Goal: Task Accomplishment & Management: Use online tool/utility

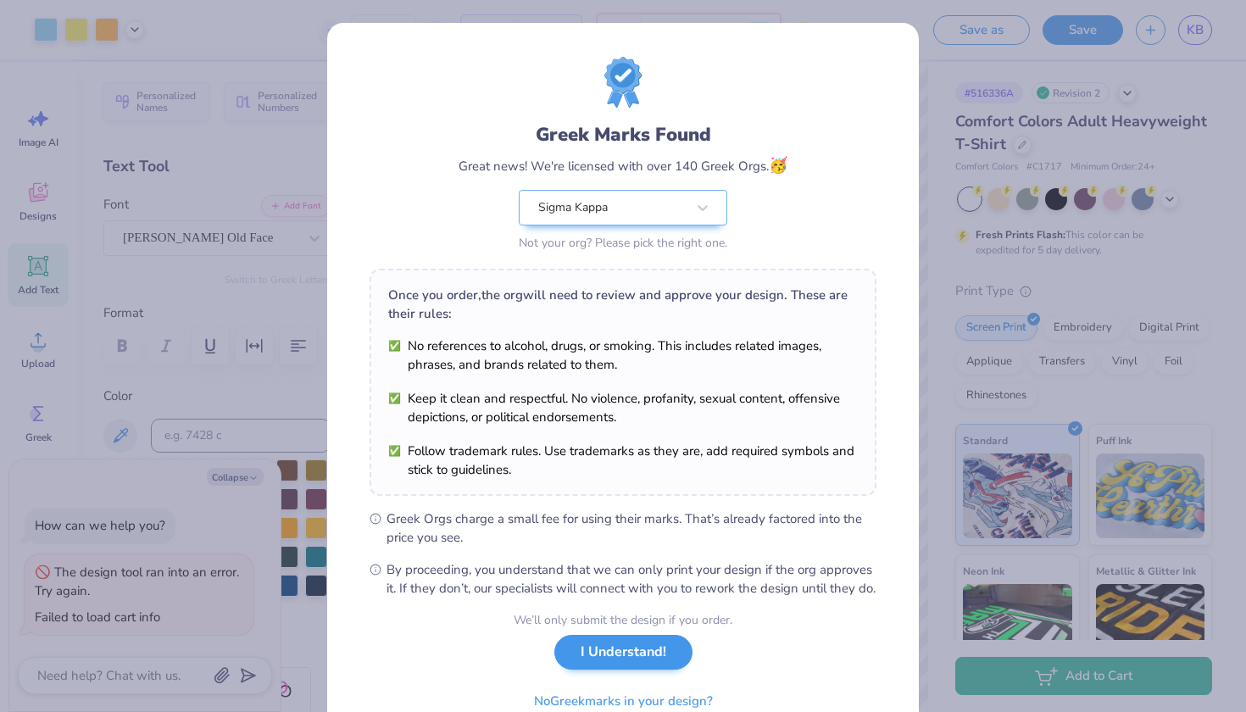
scroll to position [116, 0]
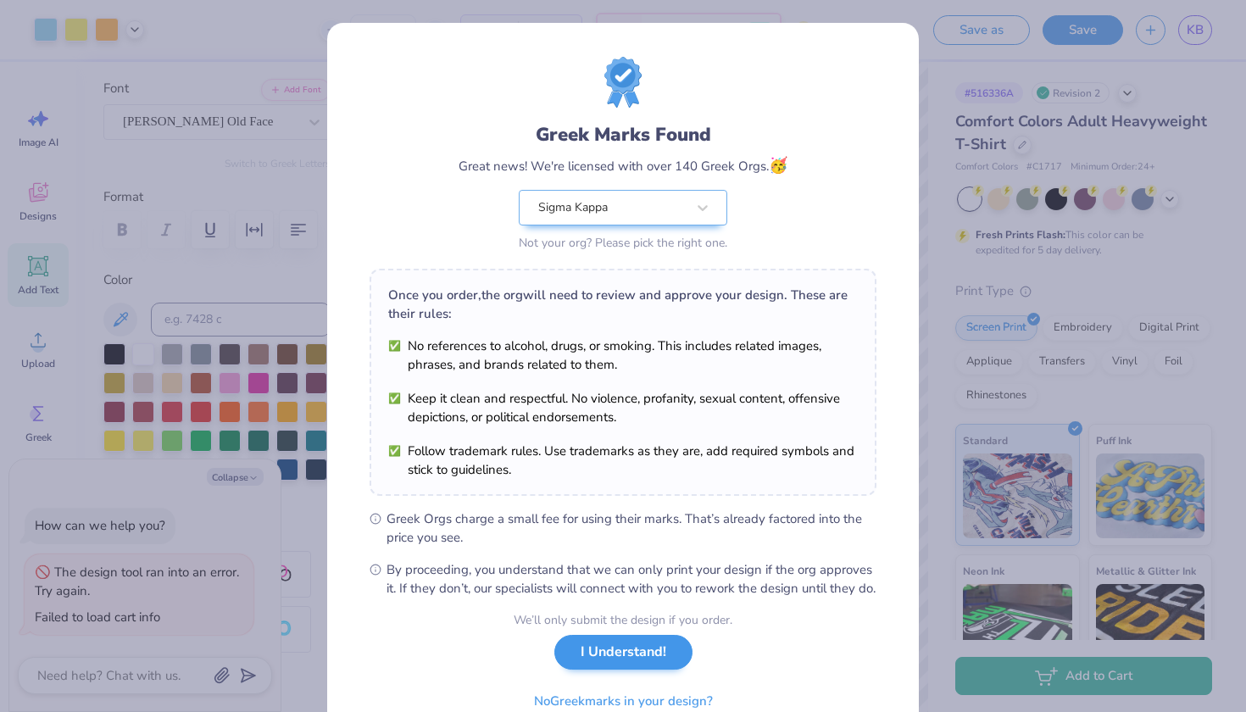
click at [640, 670] on button "I Understand!" at bounding box center [623, 652] width 138 height 35
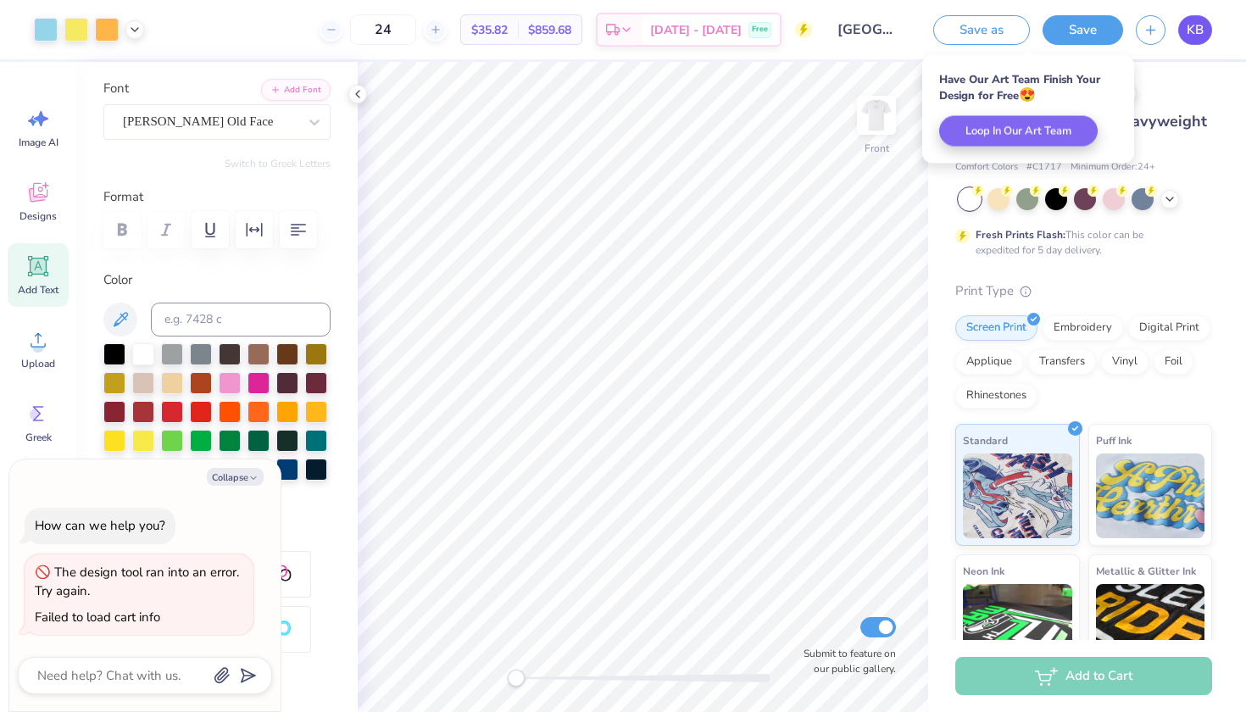
click at [1202, 31] on span "KB" at bounding box center [1195, 29] width 17 height 19
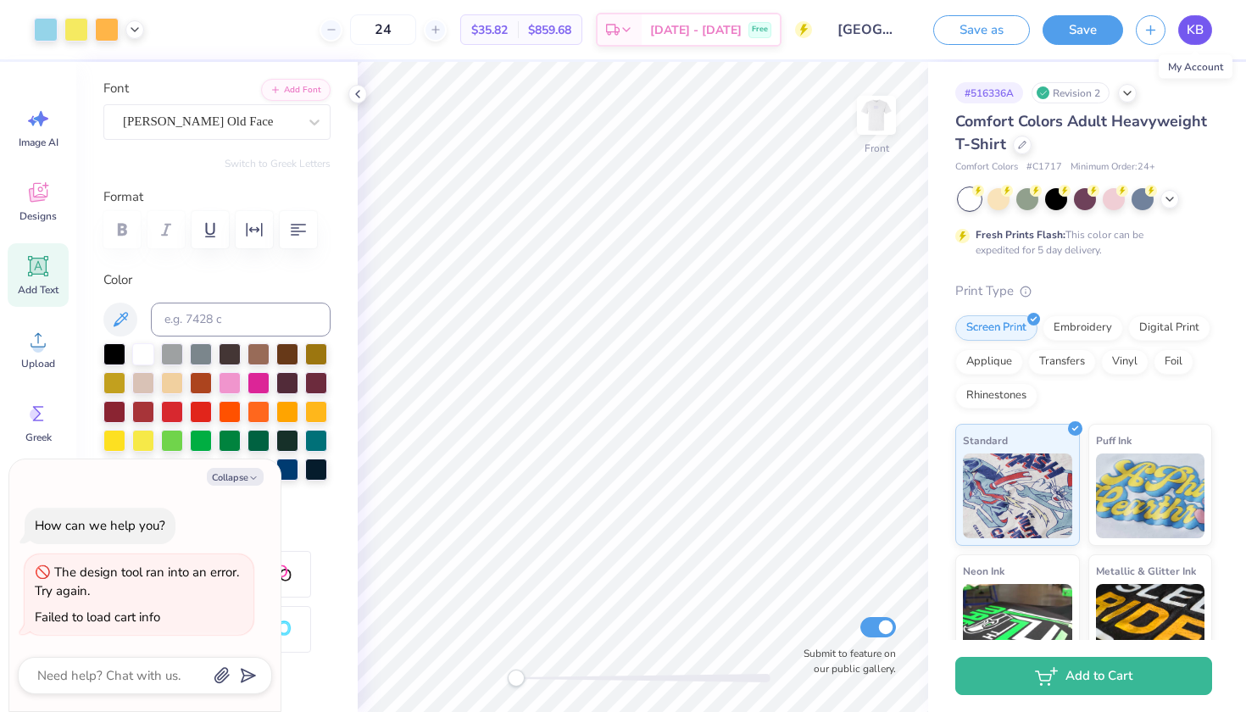
type textarea "x"
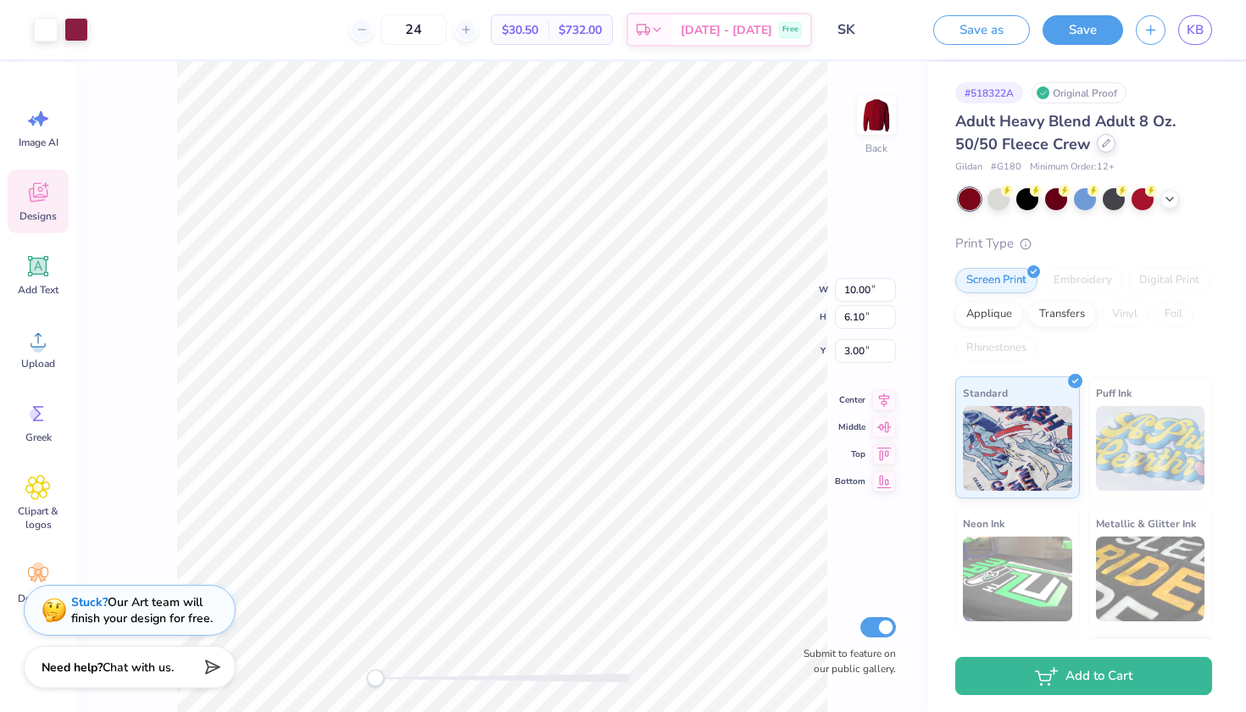
click at [1105, 142] on icon at bounding box center [1106, 143] width 8 height 8
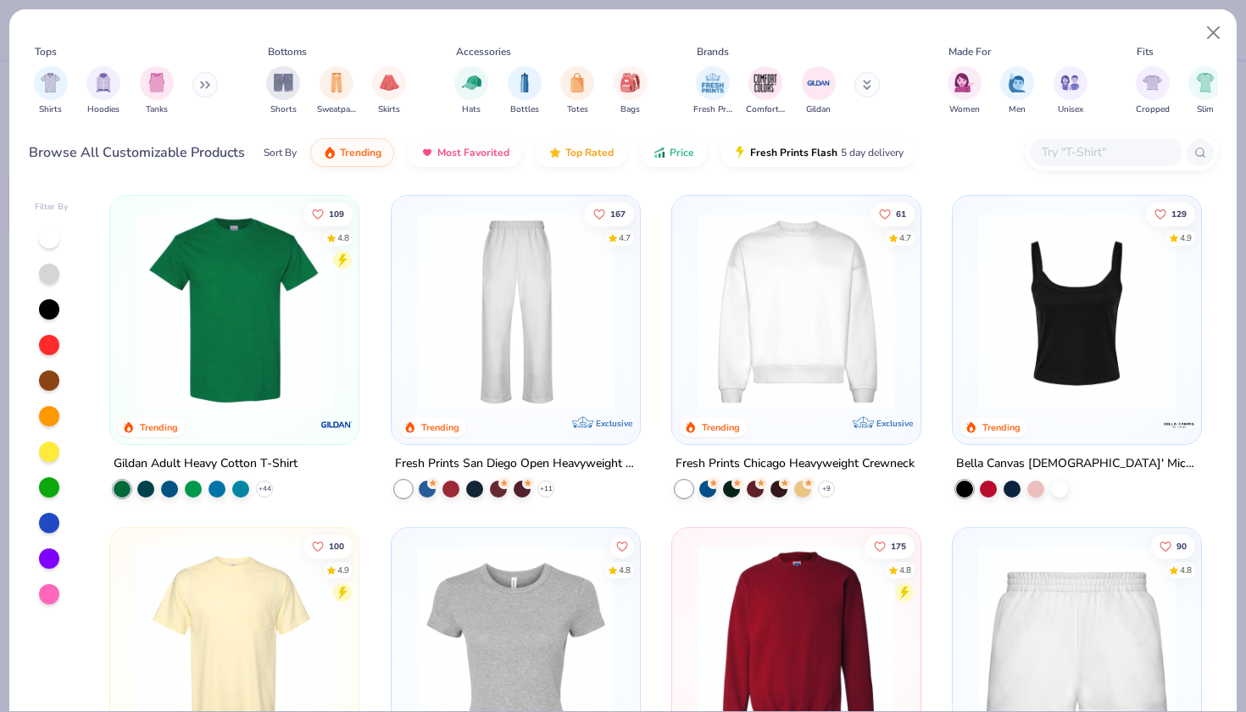
scroll to position [671, 0]
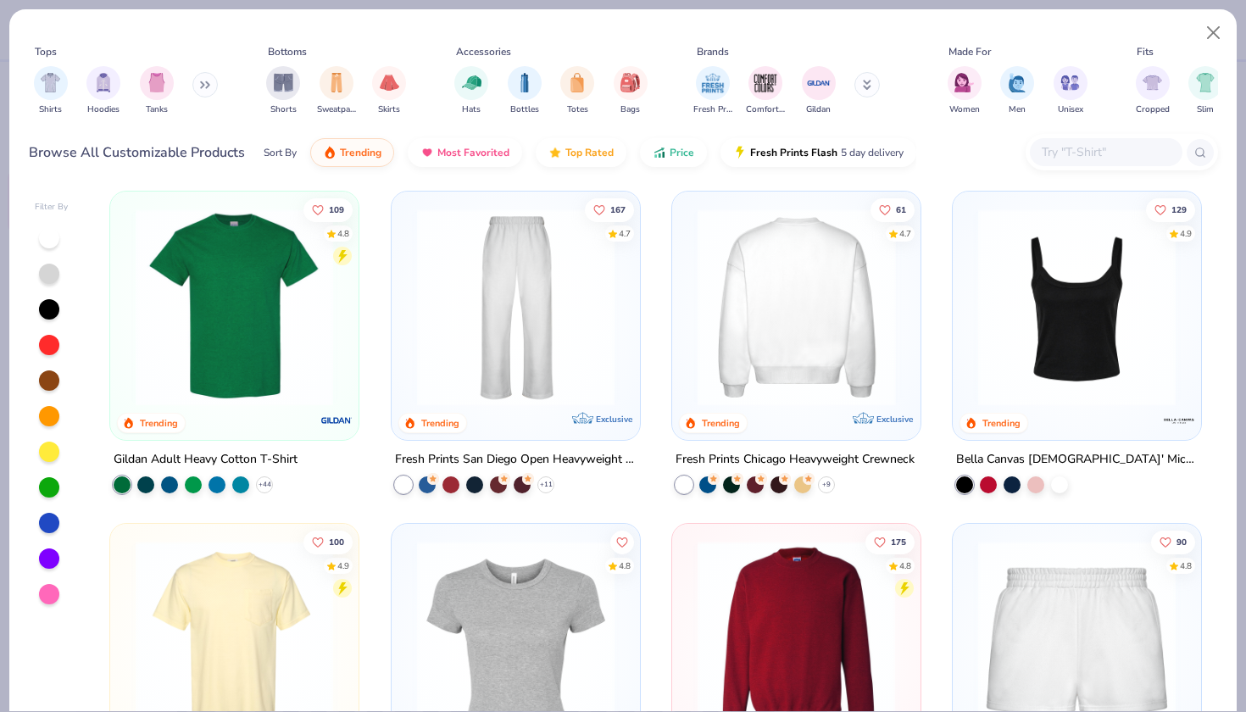
click at [873, 328] on img at bounding box center [796, 307] width 214 height 198
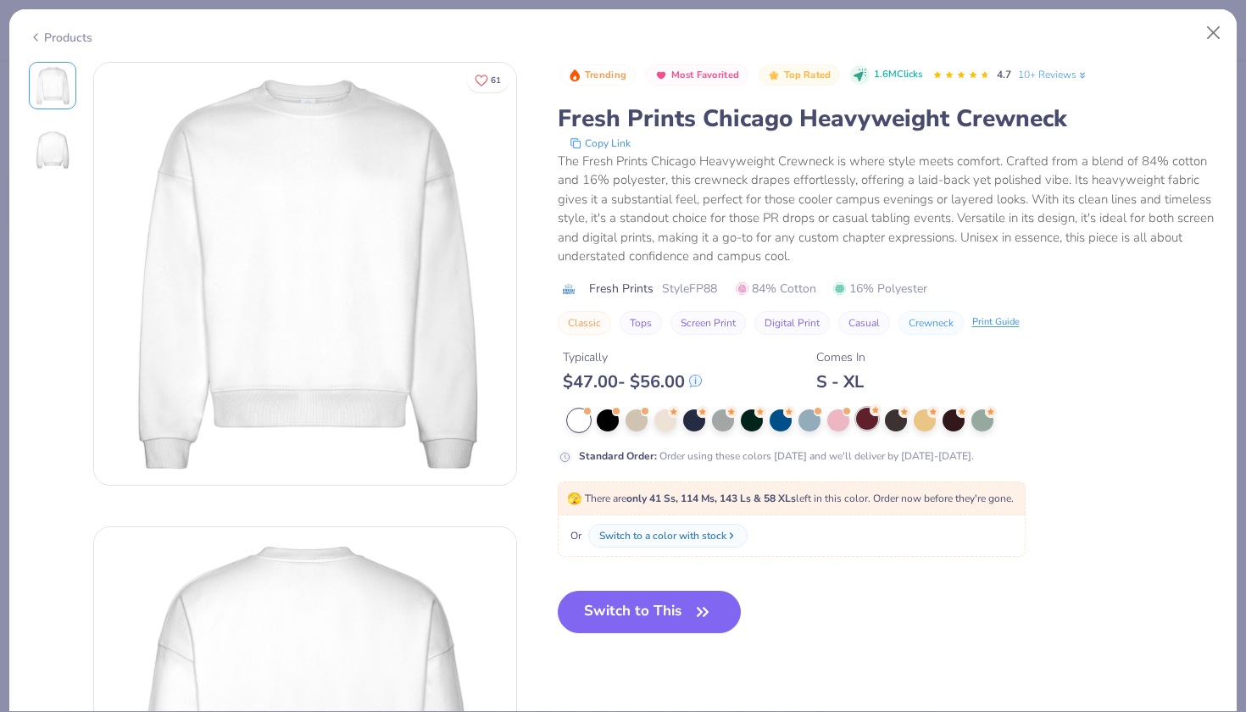
click at [865, 422] on div at bounding box center [867, 419] width 22 height 22
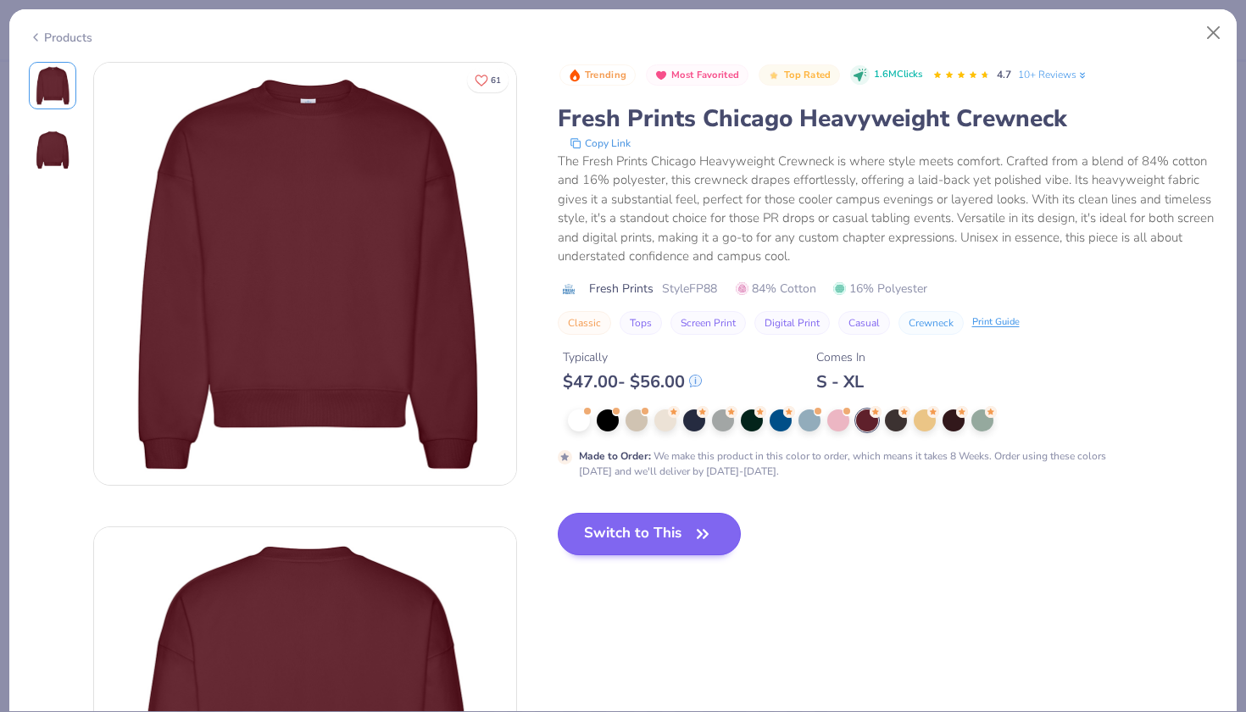
click at [657, 545] on button "Switch to This" at bounding box center [650, 534] width 184 height 42
click at [684, 519] on button "Switch to This" at bounding box center [650, 534] width 184 height 42
type input "50"
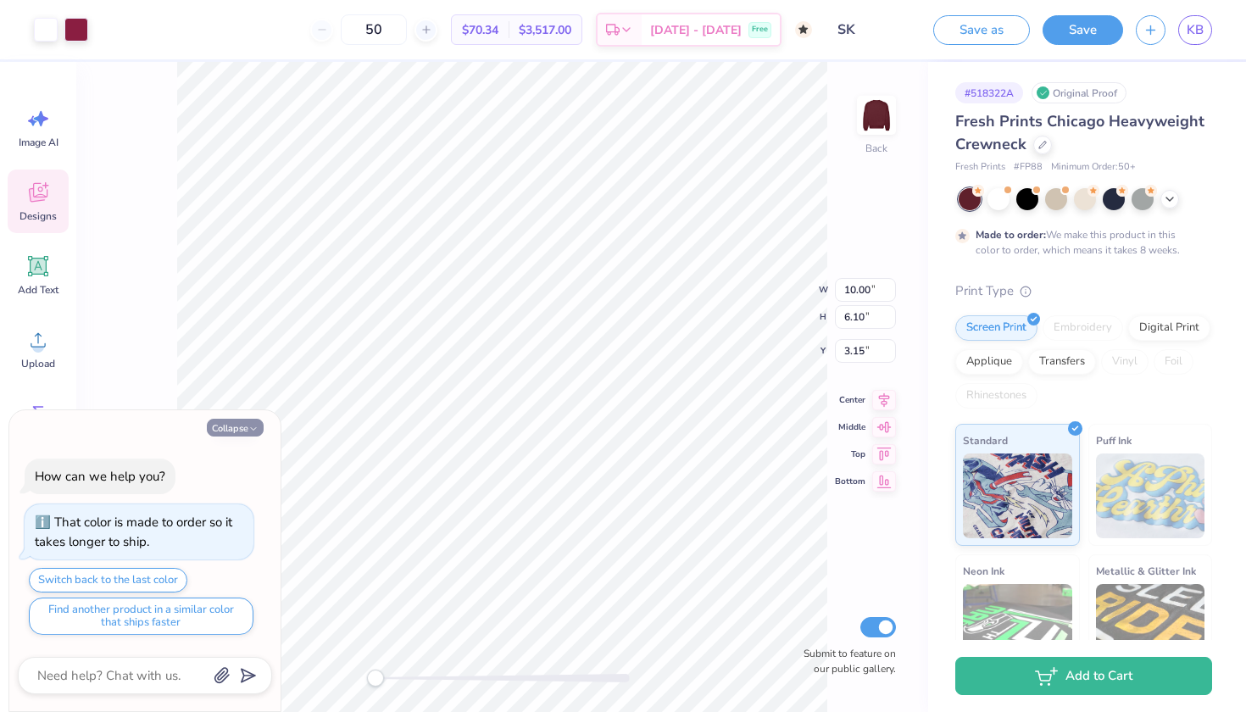
click at [226, 428] on button "Collapse" at bounding box center [235, 428] width 57 height 18
type textarea "x"
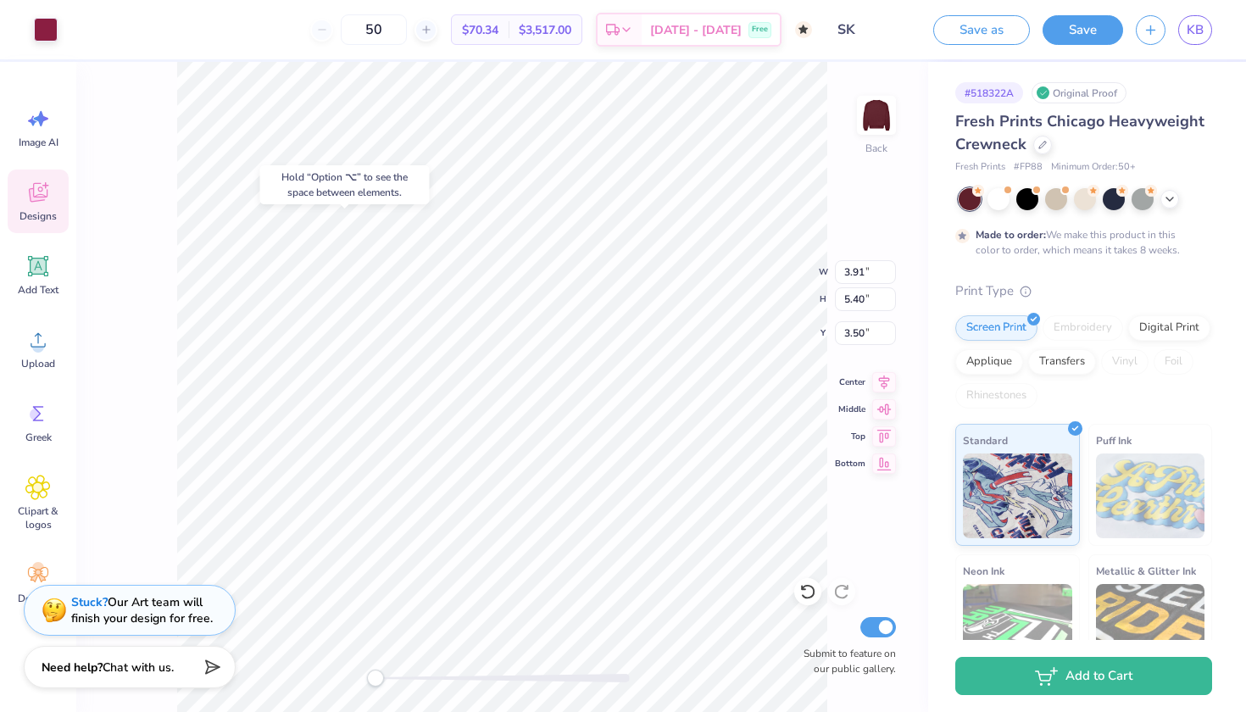
click at [27, 187] on icon at bounding box center [37, 192] width 25 height 25
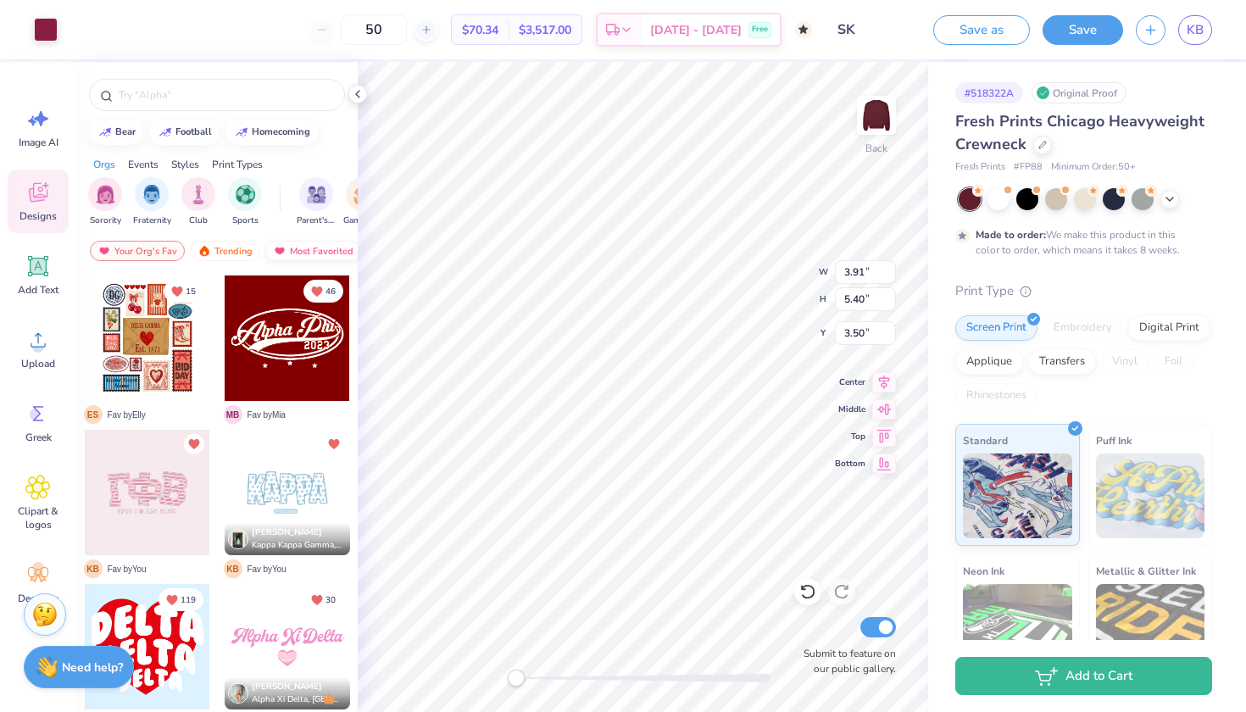
click at [310, 247] on div "Most Favorited" at bounding box center [313, 251] width 96 height 20
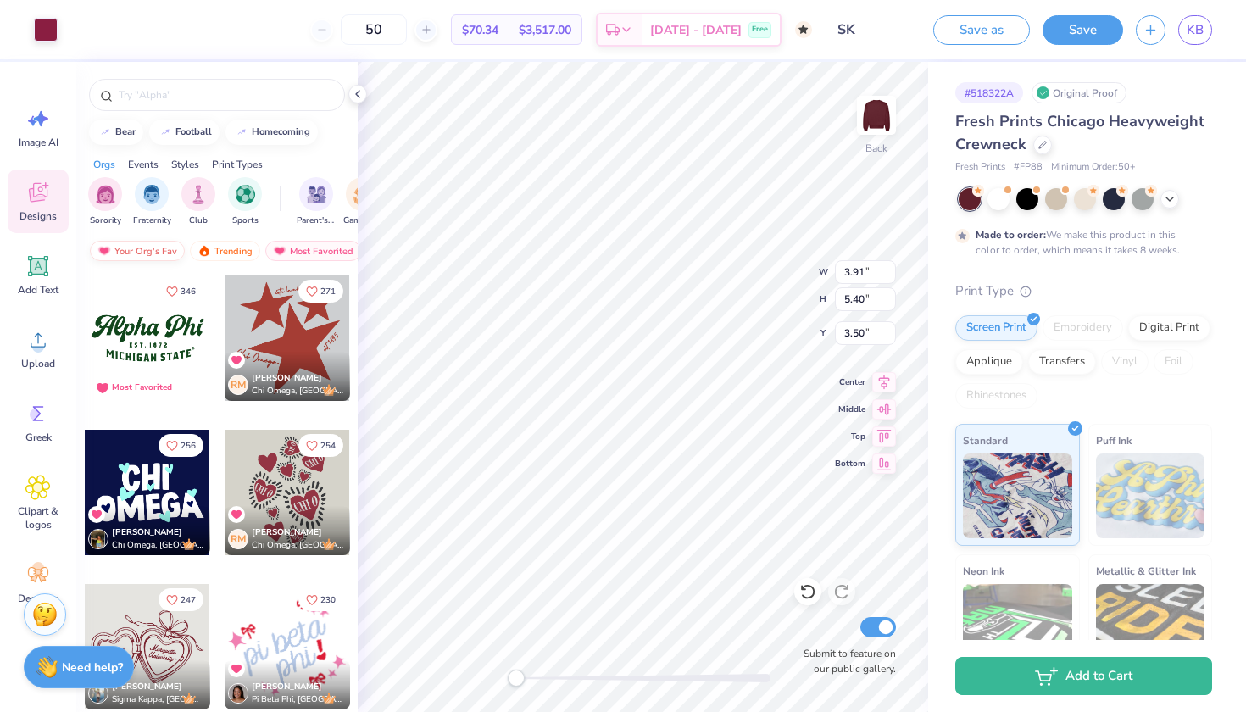
click at [154, 251] on div "Your Org's Fav" at bounding box center [137, 251] width 95 height 20
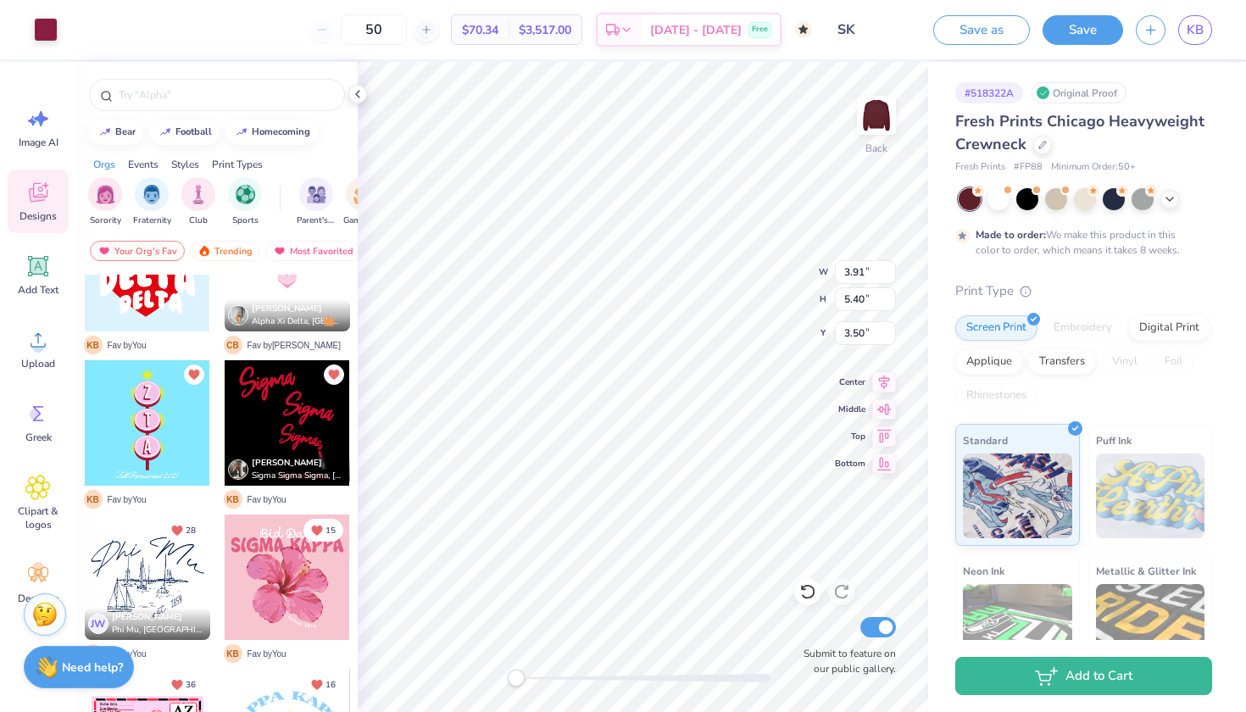
scroll to position [384, 0]
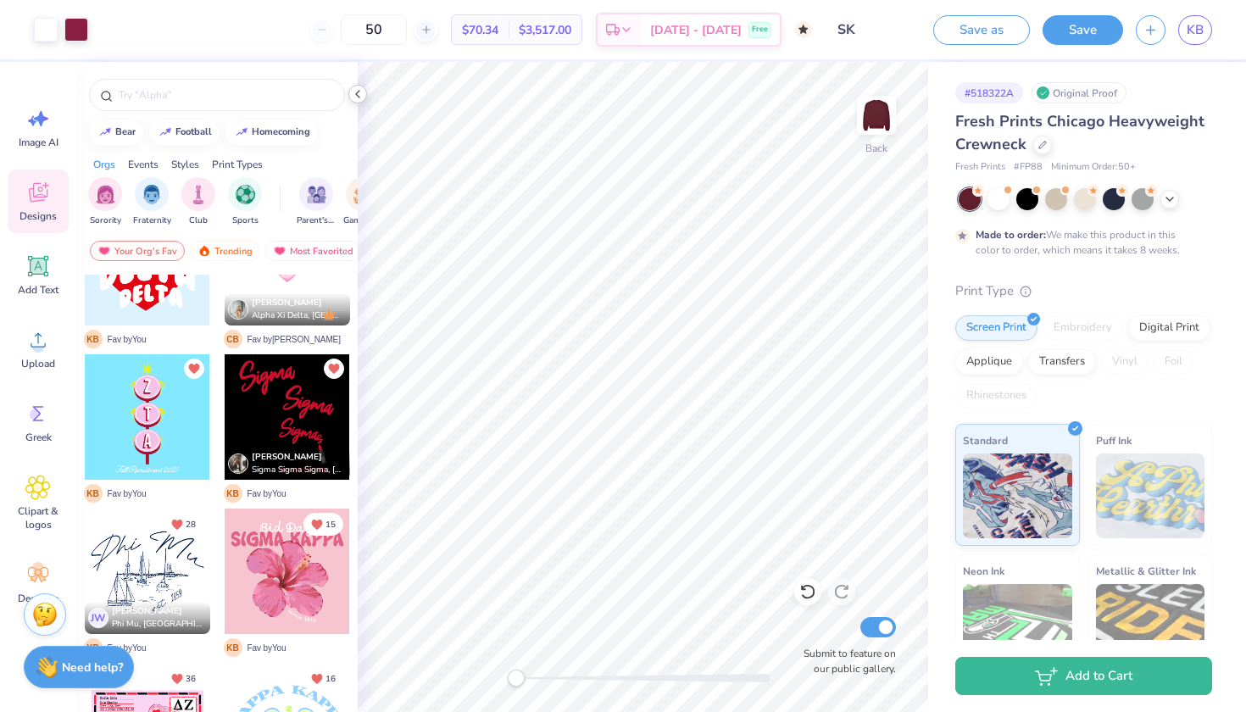
click at [360, 92] on icon at bounding box center [358, 94] width 14 height 14
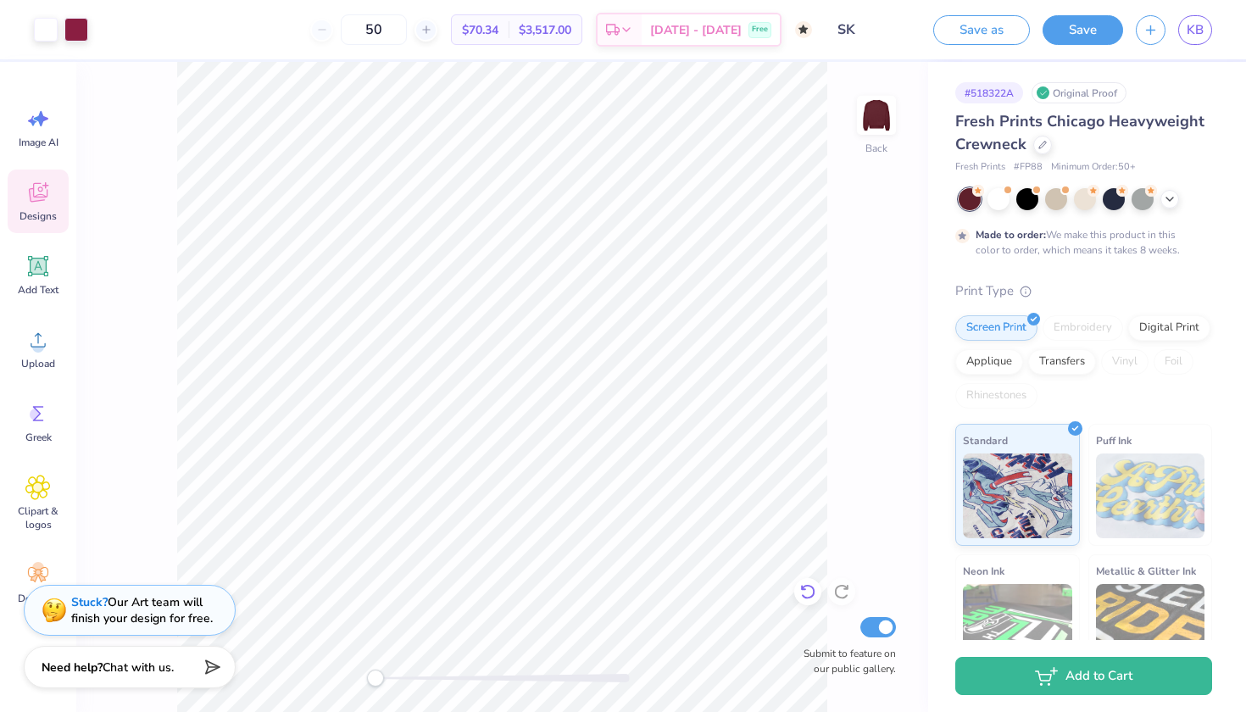
click at [815, 595] on icon at bounding box center [807, 591] width 17 height 17
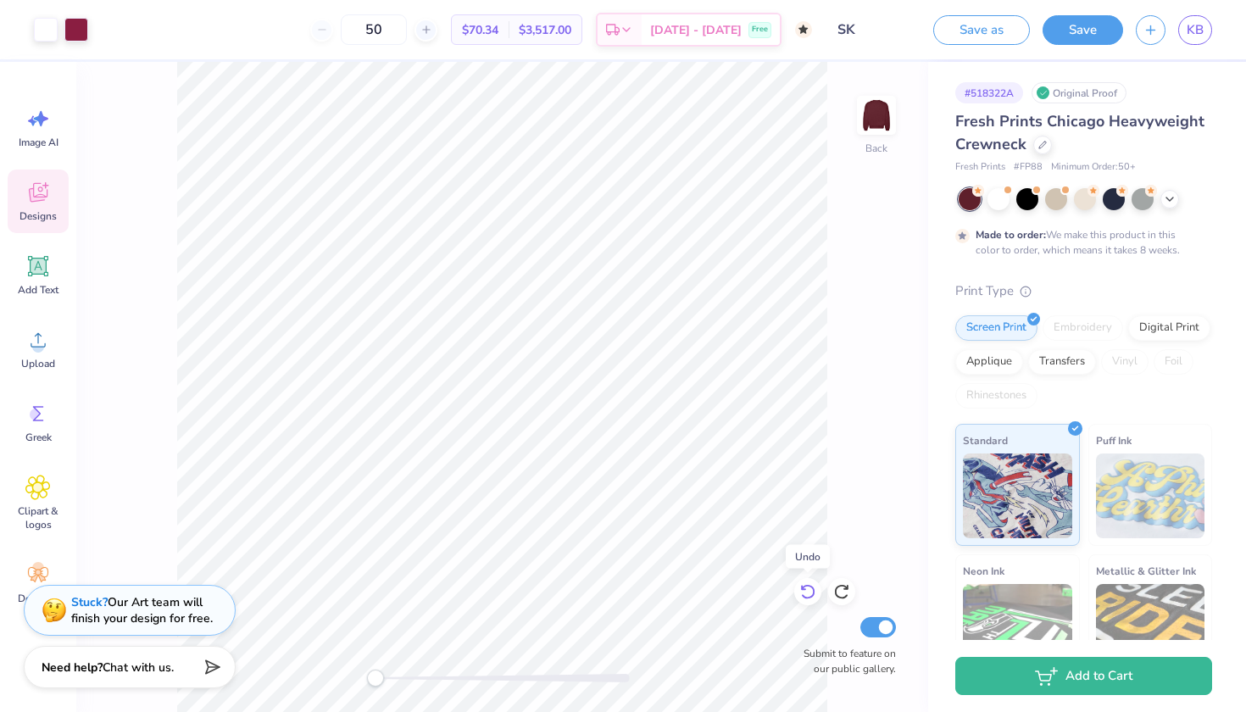
click at [815, 595] on icon at bounding box center [807, 591] width 17 height 17
click at [44, 19] on div at bounding box center [46, 28] width 24 height 24
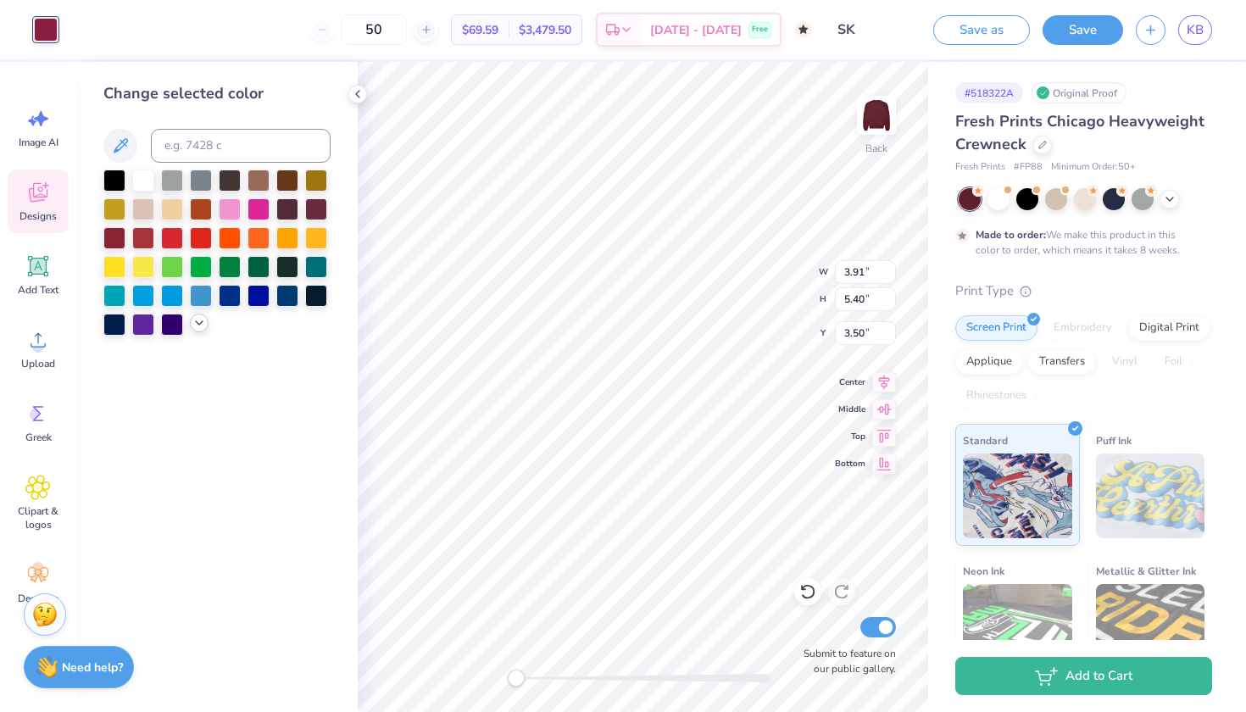
click at [203, 330] on icon at bounding box center [199, 323] width 14 height 14
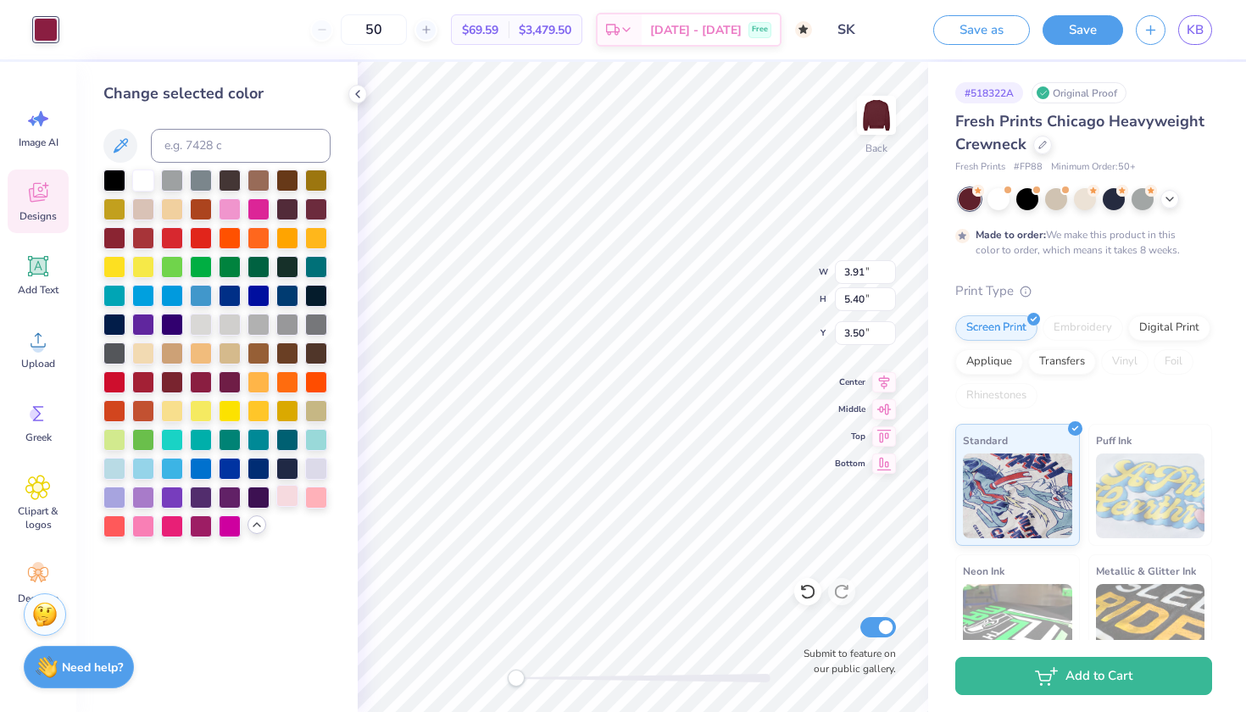
click at [290, 498] on div at bounding box center [287, 496] width 22 height 22
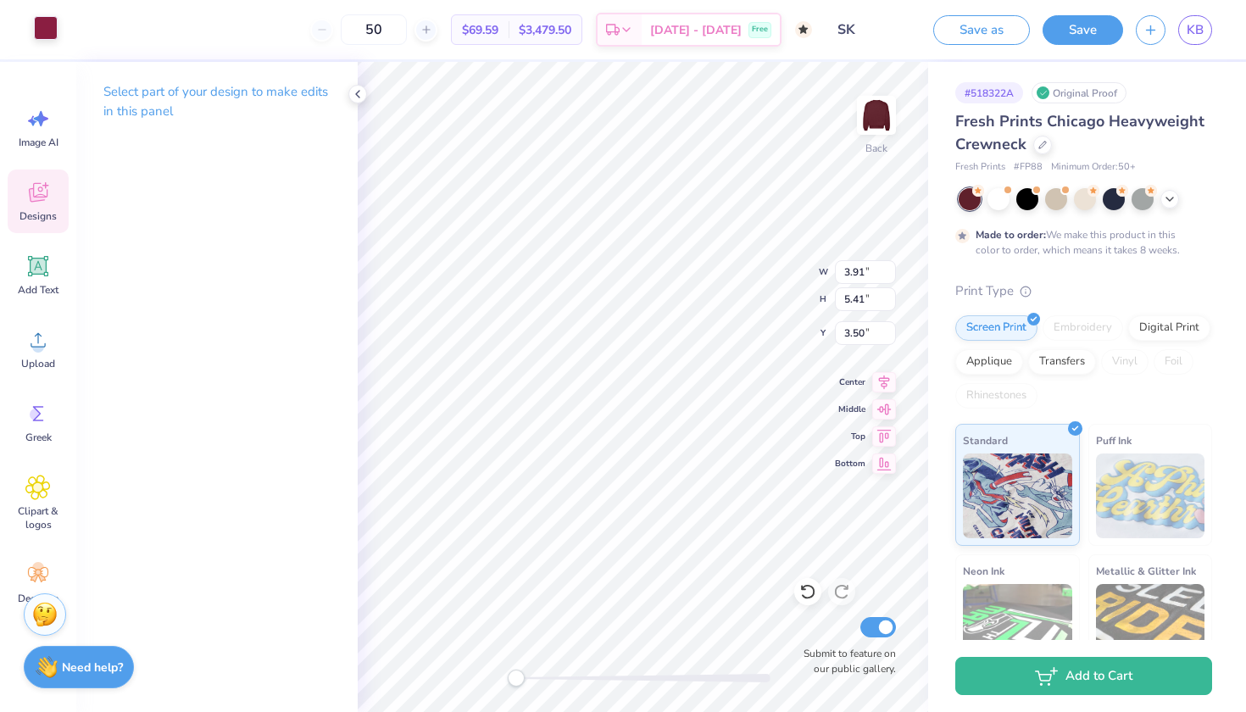
click at [41, 25] on div at bounding box center [46, 28] width 24 height 24
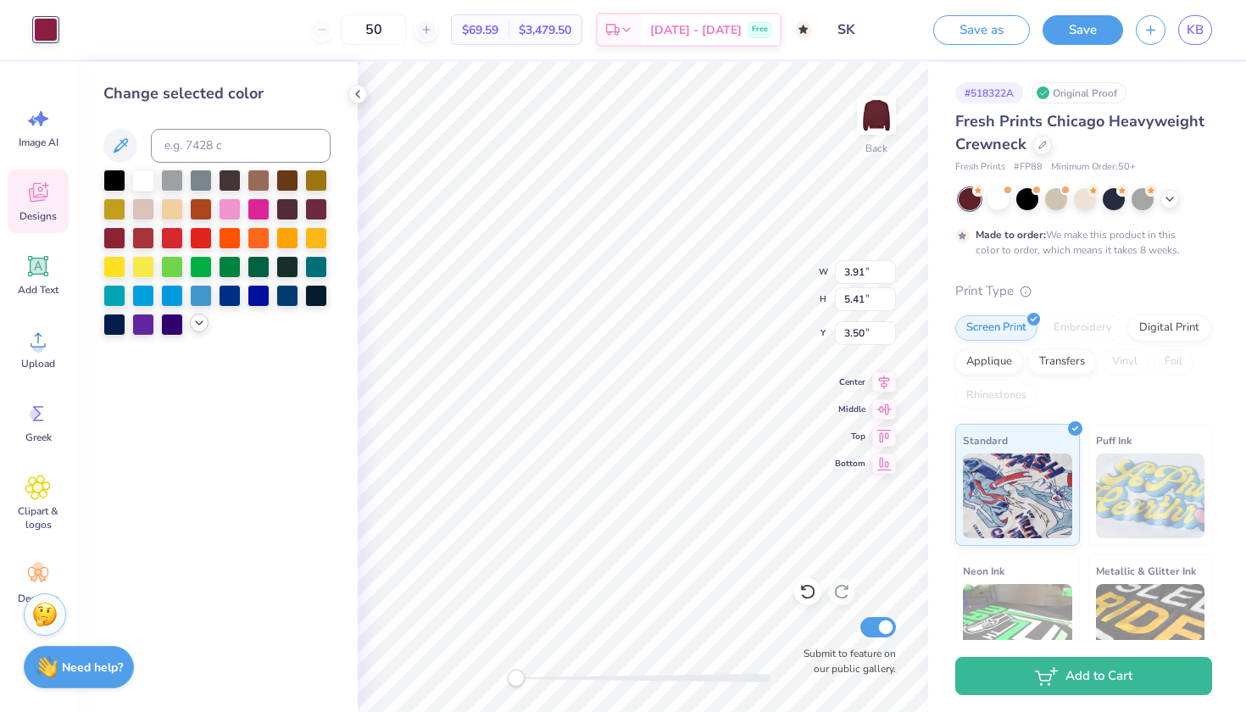
click at [201, 327] on icon at bounding box center [199, 323] width 14 height 14
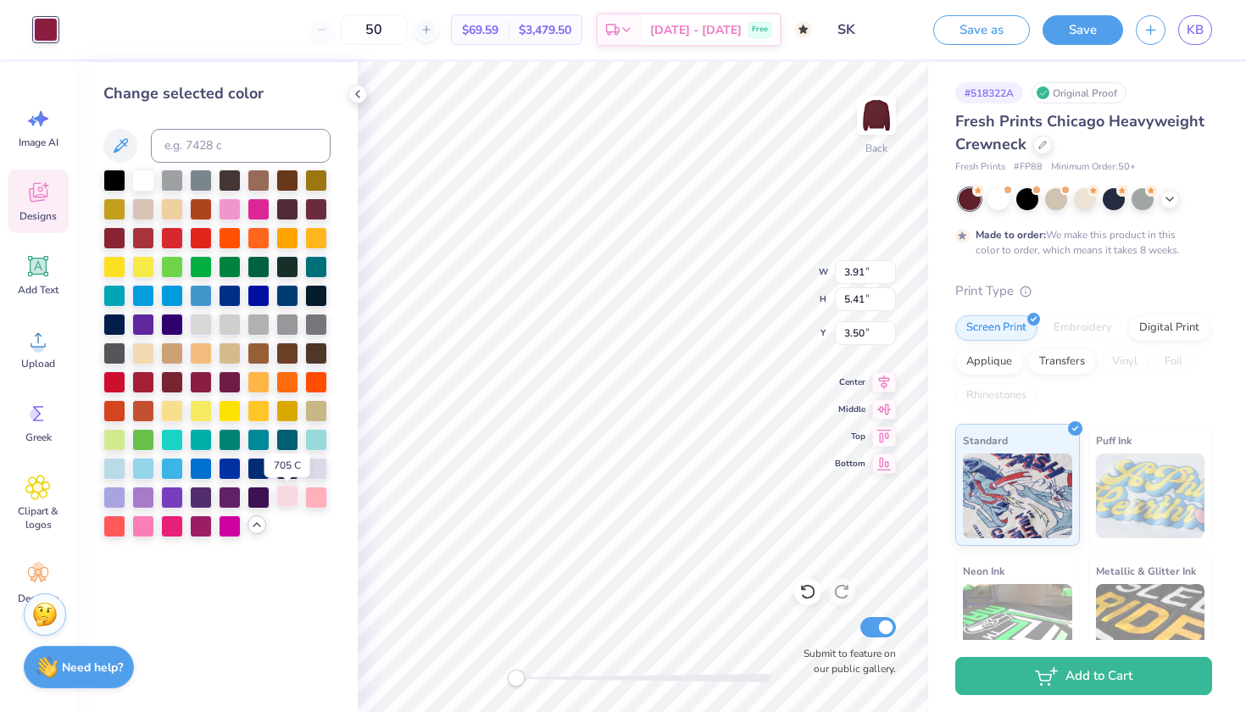
click at [287, 502] on div at bounding box center [287, 496] width 22 height 22
type input "4.60"
type input "5.40"
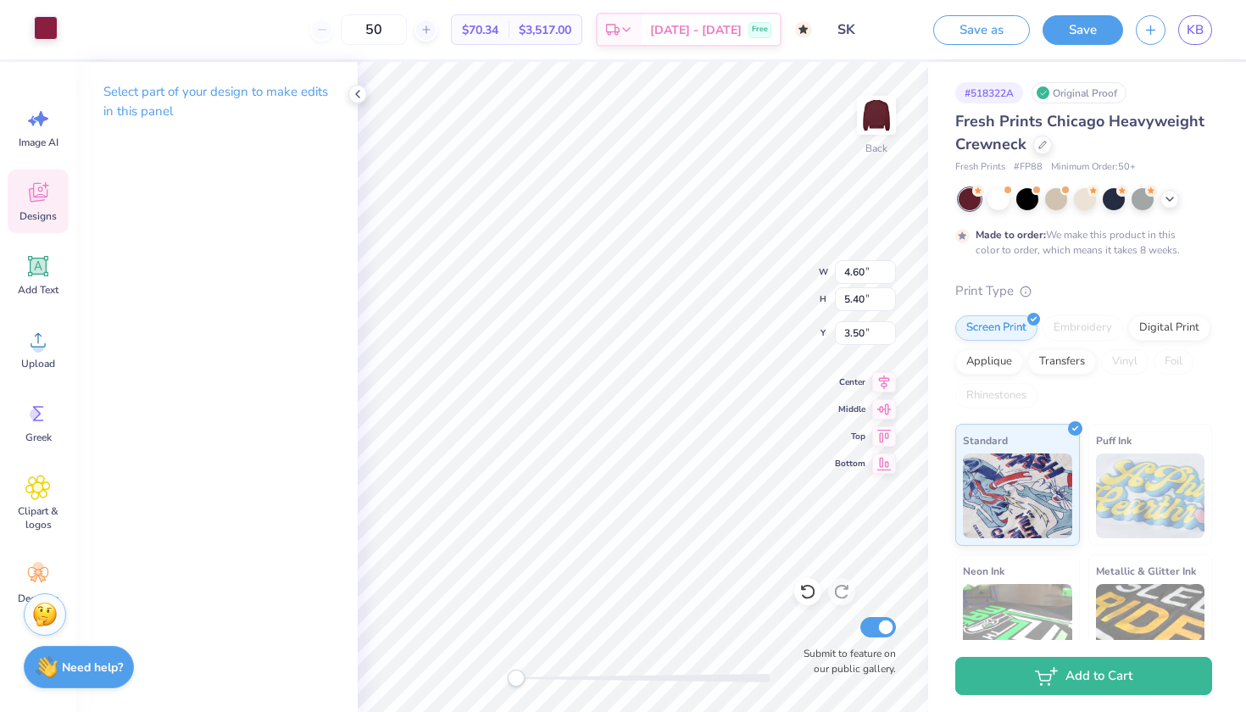
click at [43, 31] on div at bounding box center [46, 28] width 24 height 24
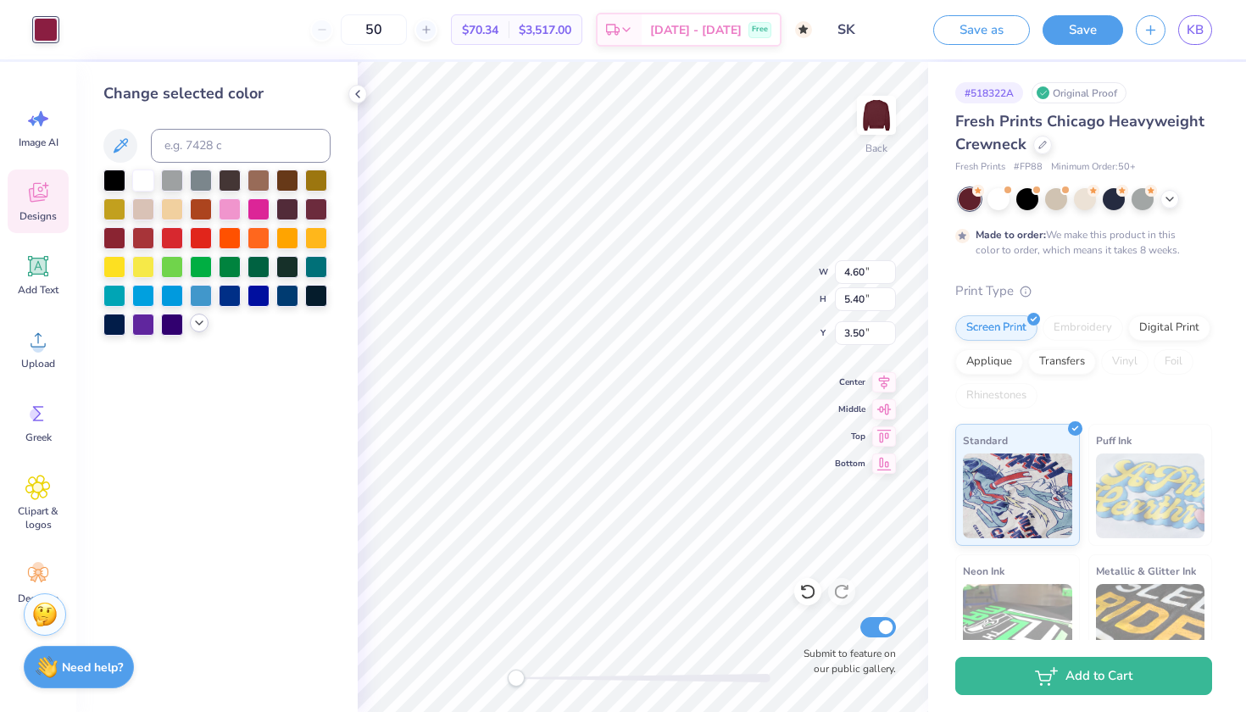
click at [201, 329] on icon at bounding box center [199, 323] width 14 height 14
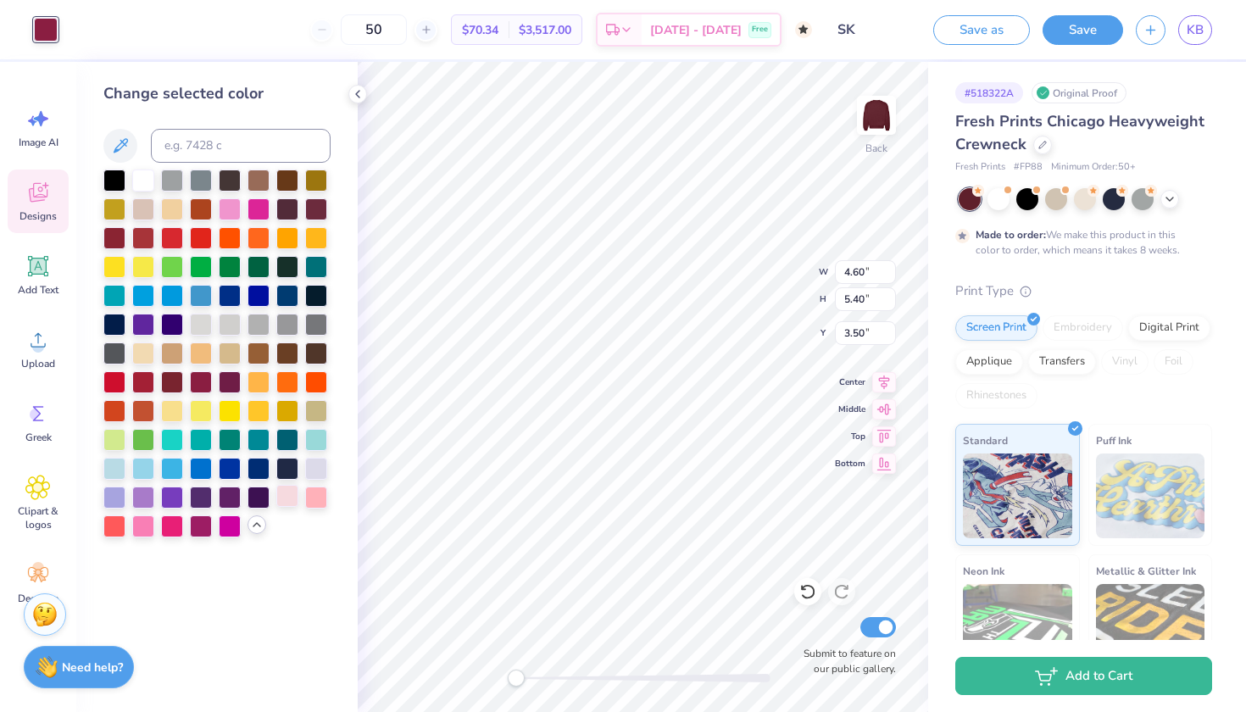
click at [295, 495] on div at bounding box center [287, 496] width 22 height 22
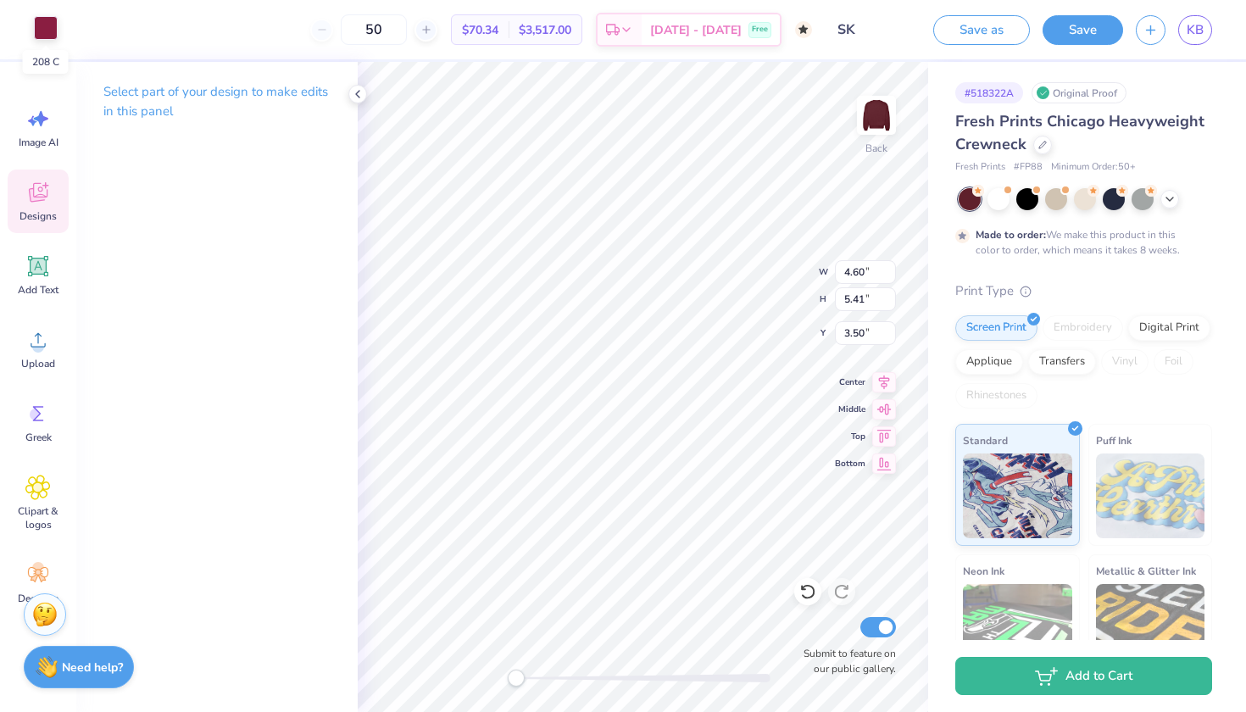
click at [51, 31] on div at bounding box center [46, 28] width 24 height 24
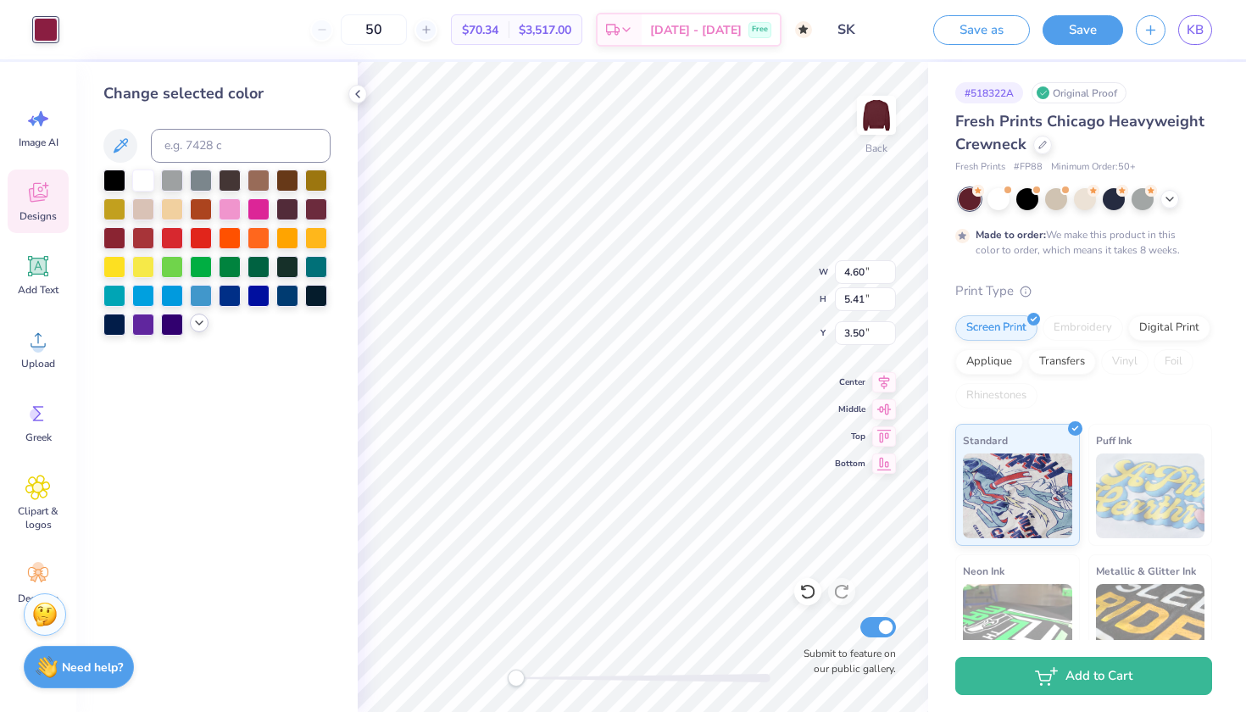
click at [202, 329] on icon at bounding box center [199, 323] width 14 height 14
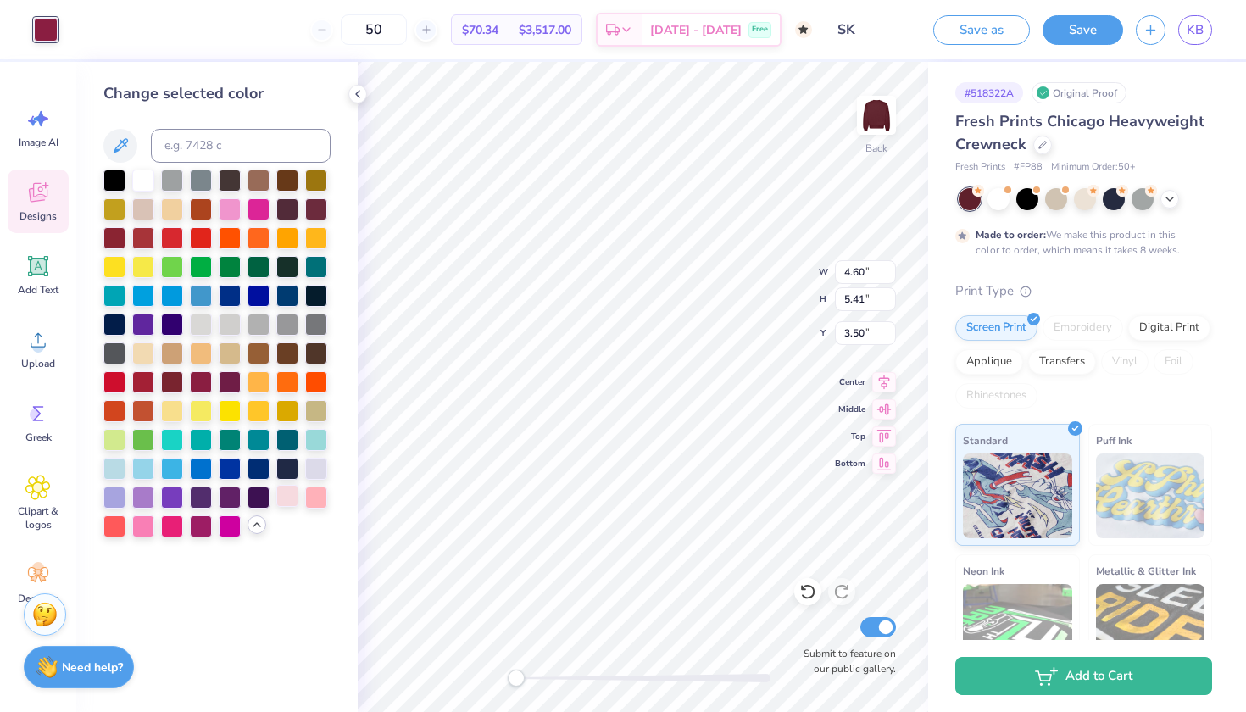
click at [293, 504] on div at bounding box center [287, 496] width 22 height 22
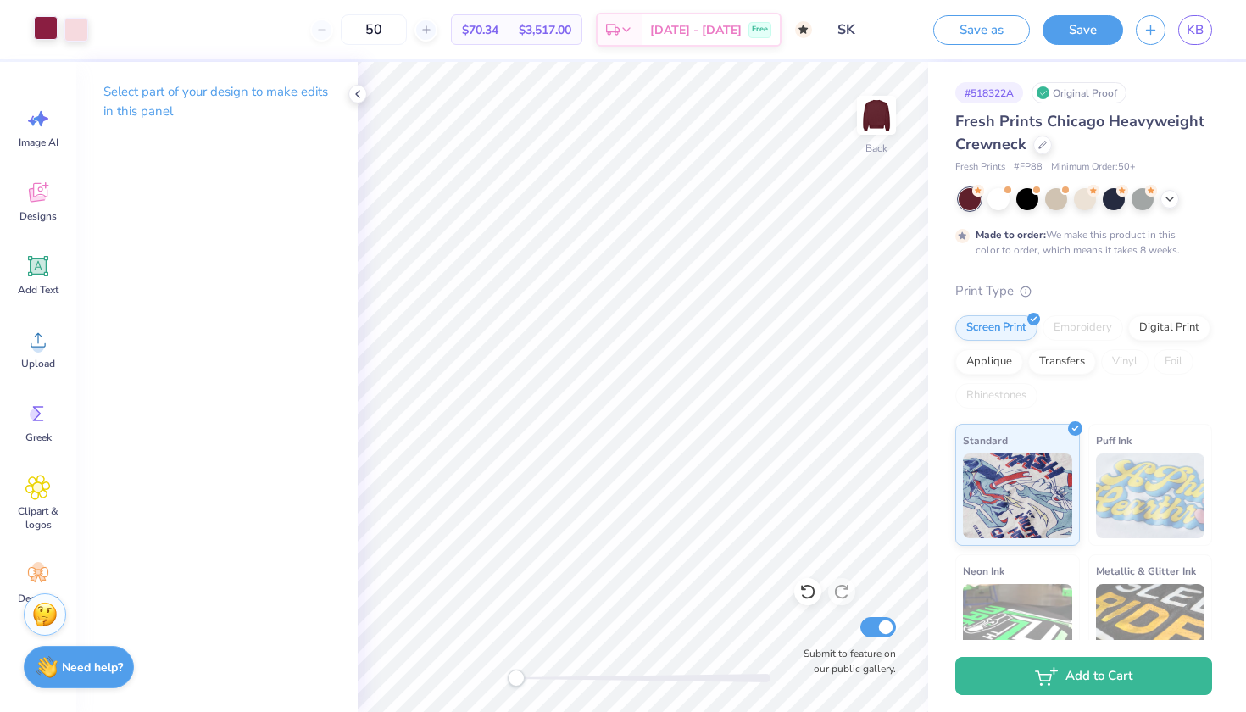
click at [49, 30] on div at bounding box center [46, 28] width 24 height 24
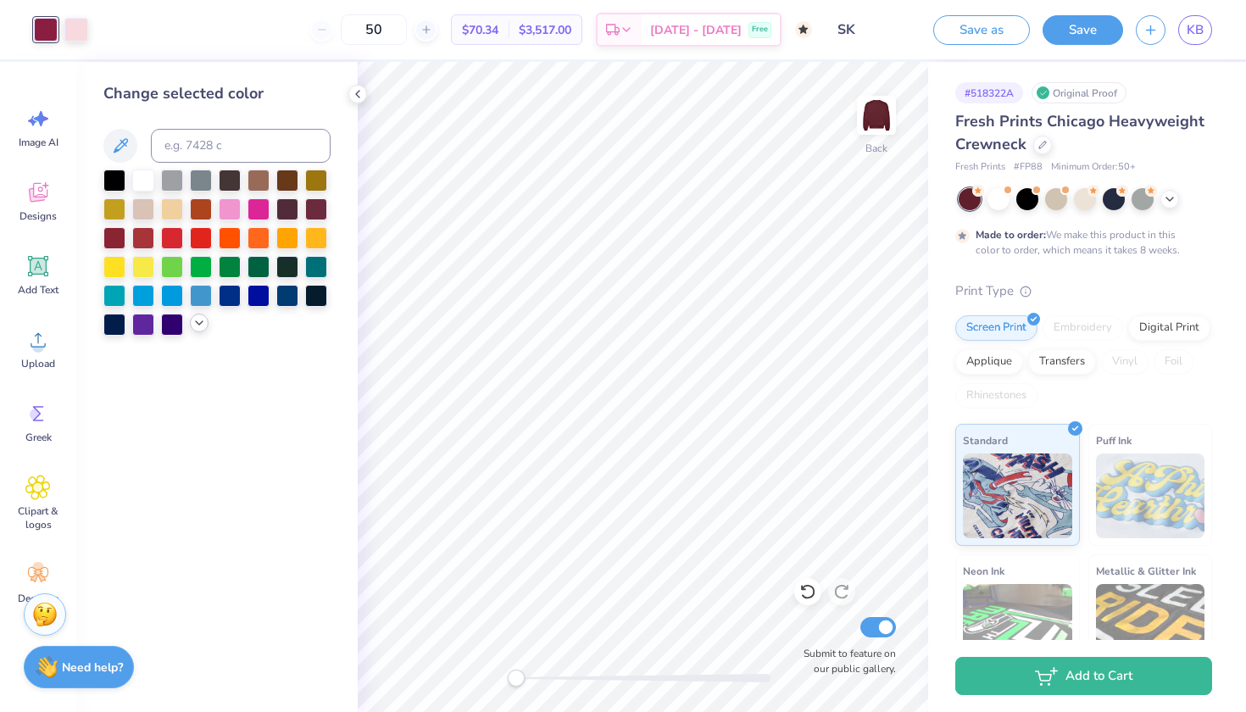
click at [197, 328] on icon at bounding box center [199, 323] width 14 height 14
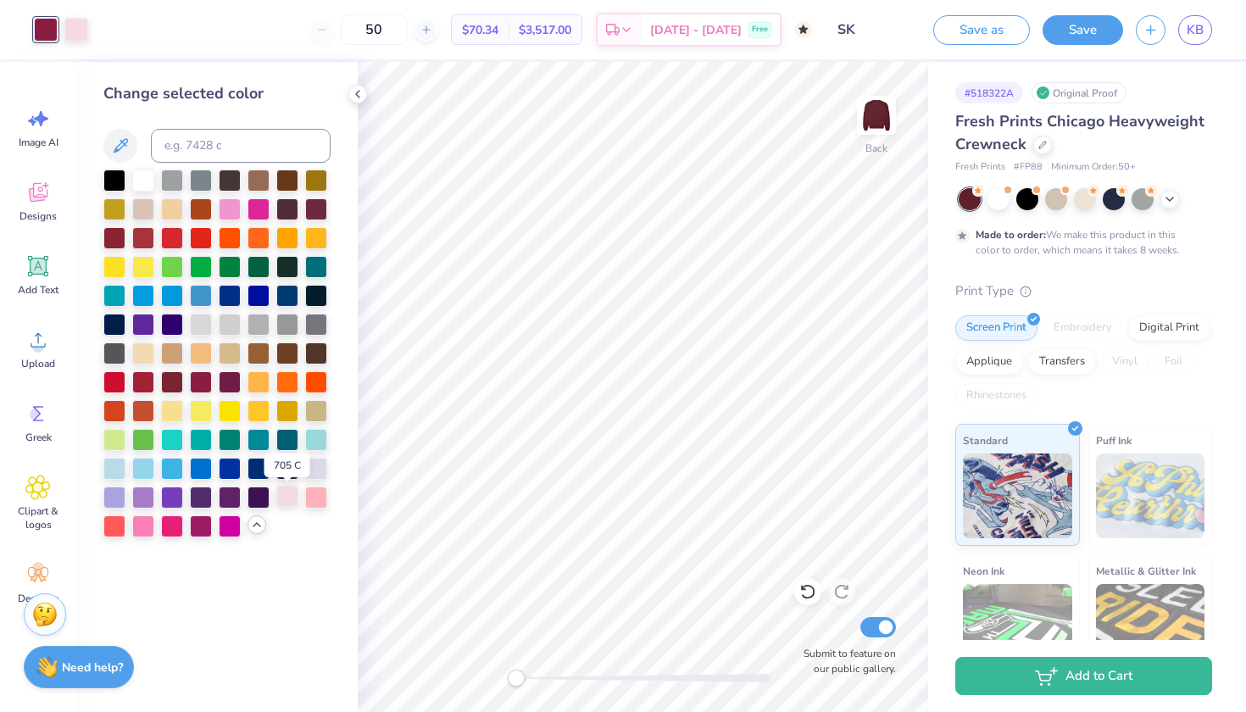
click at [292, 498] on div at bounding box center [287, 496] width 22 height 22
click at [253, 529] on icon at bounding box center [257, 525] width 14 height 14
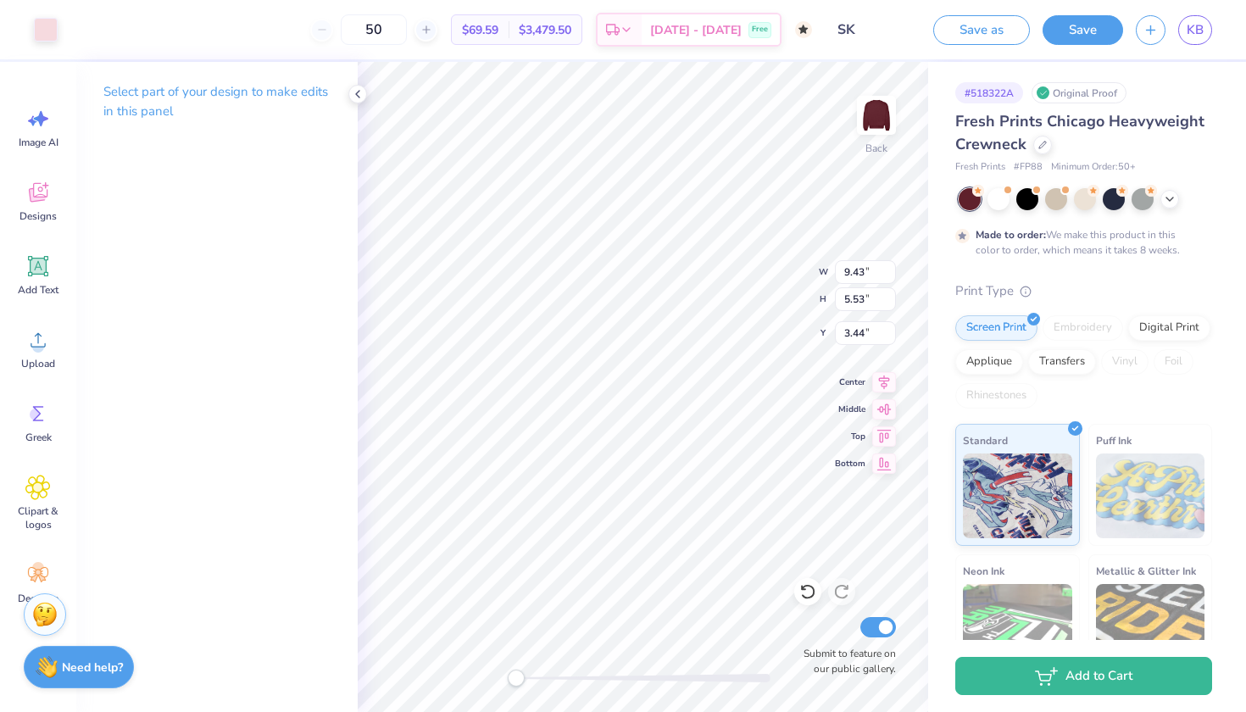
type input "7.19"
type input "4.21"
type input "3.00"
click at [44, 198] on icon at bounding box center [38, 195] width 16 height 14
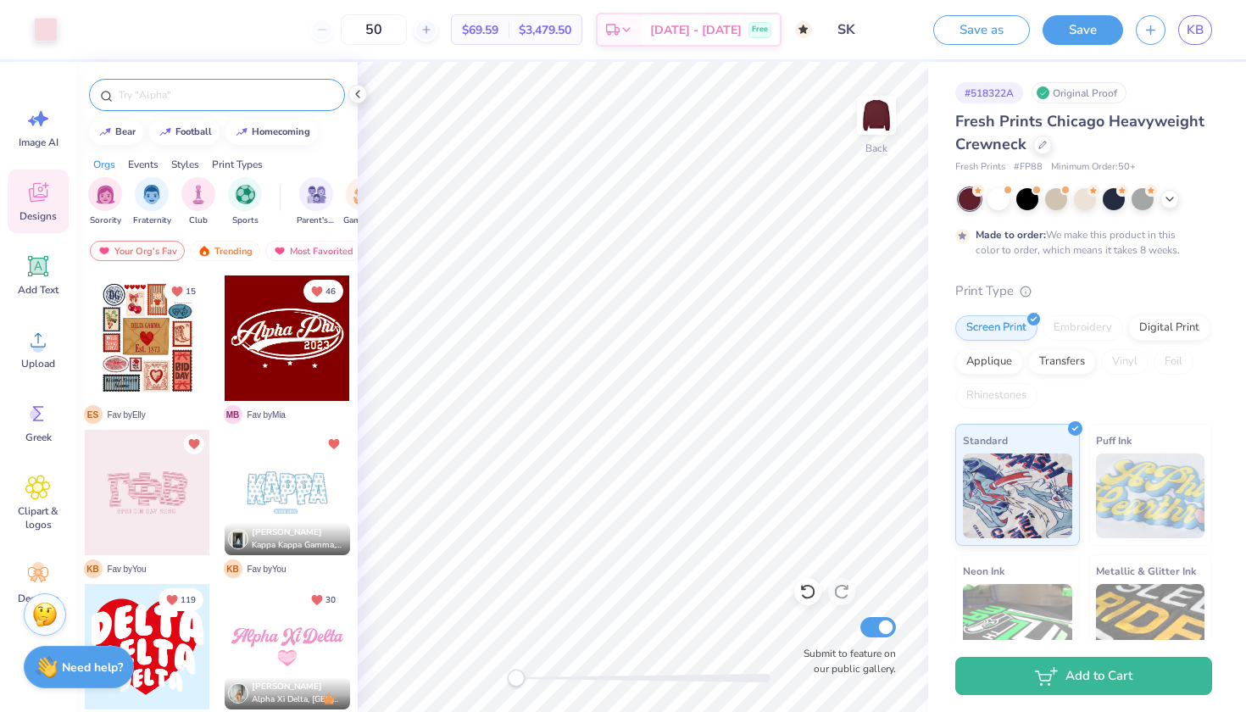
click at [231, 84] on div at bounding box center [217, 95] width 256 height 32
click at [231, 92] on input "text" at bounding box center [225, 94] width 217 height 17
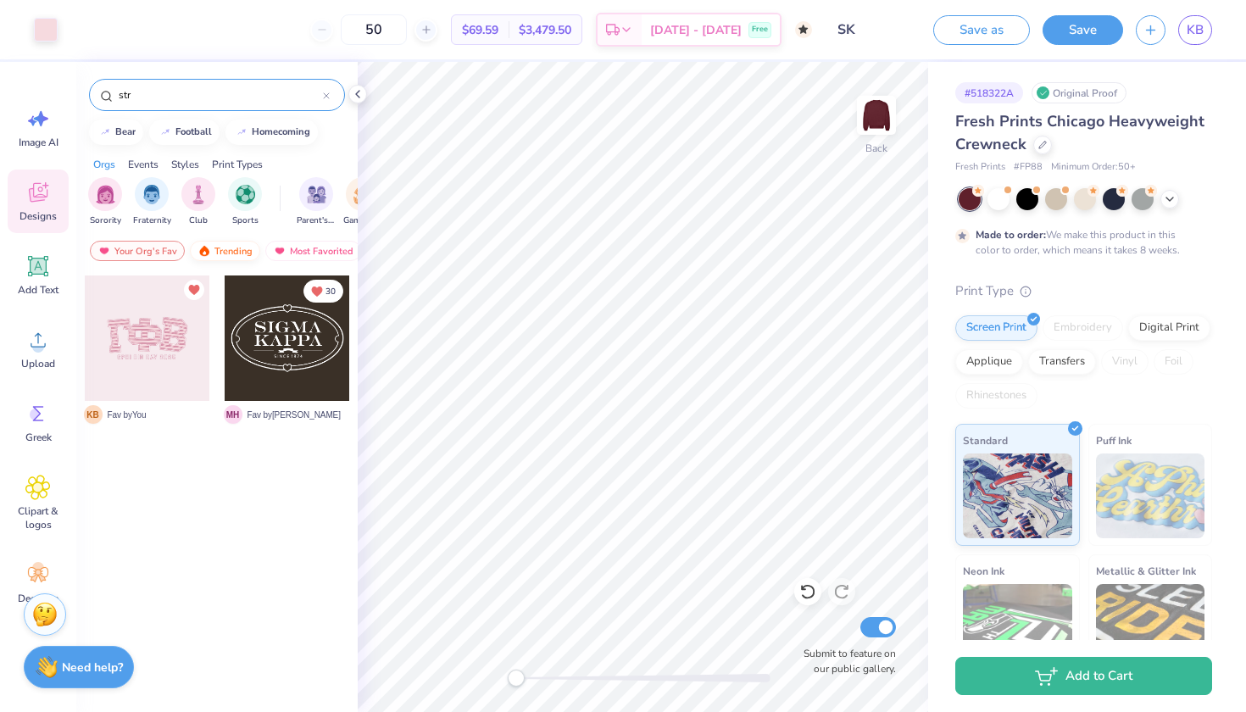
click at [238, 242] on div "Trending" at bounding box center [225, 251] width 70 height 20
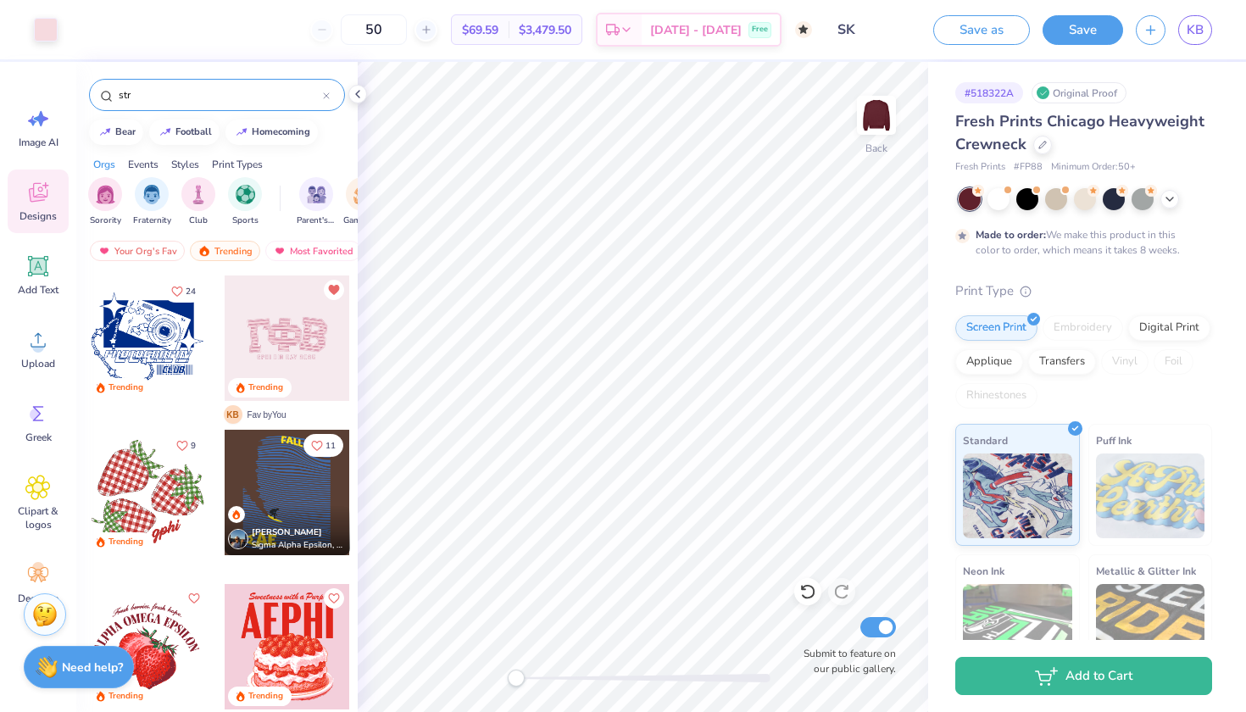
click at [194, 91] on input "str" at bounding box center [220, 94] width 206 height 17
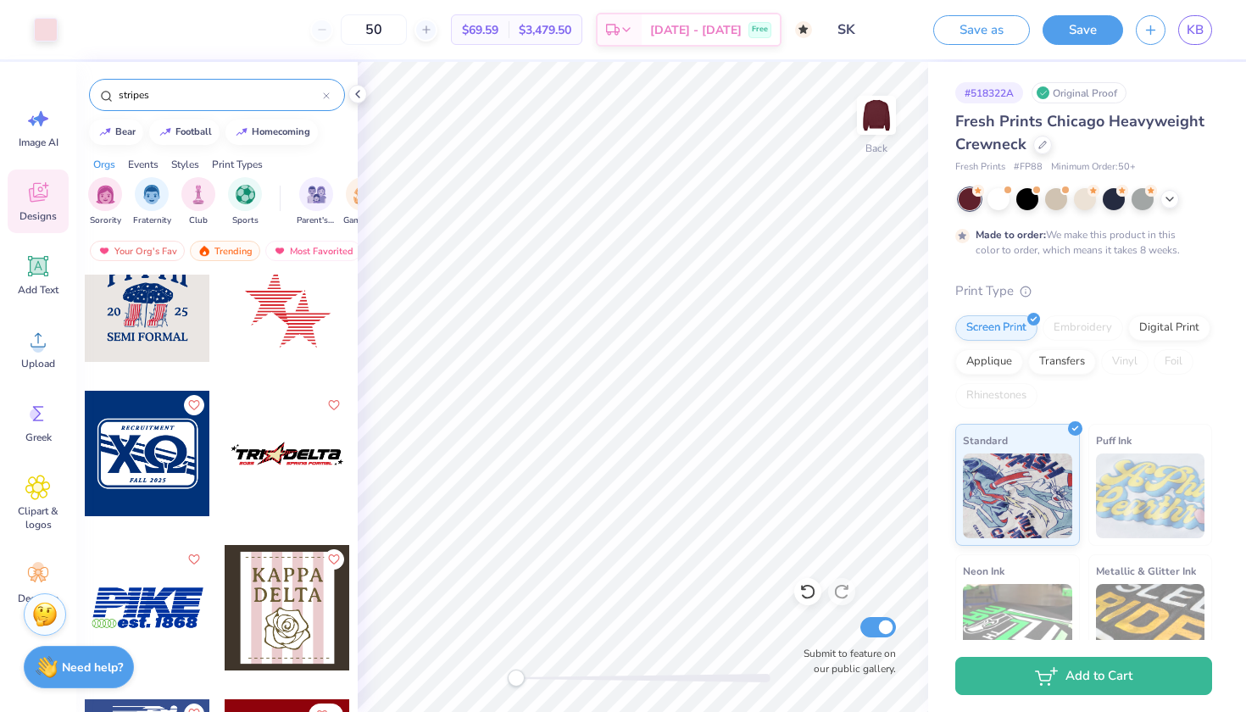
scroll to position [1272, 0]
type input "stripes"
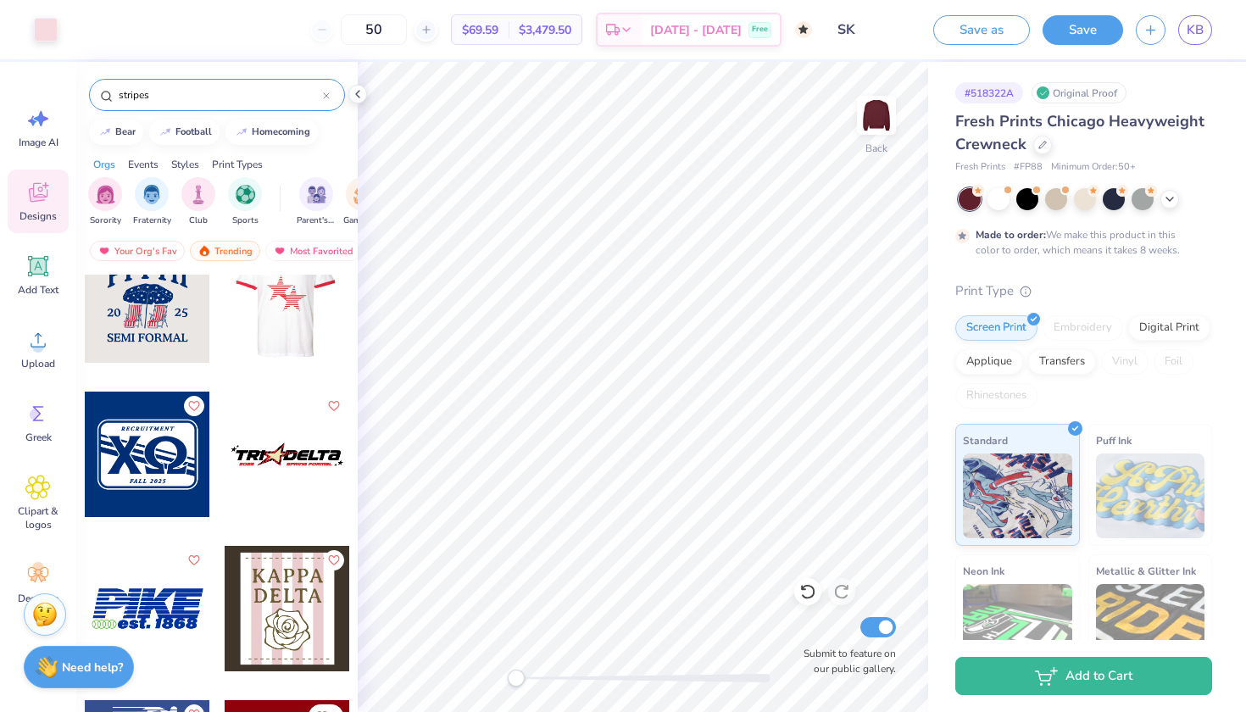
click at [225, 309] on div at bounding box center [161, 299] width 125 height 125
click at [812, 599] on icon at bounding box center [807, 591] width 17 height 17
type textarea "x"
